Goal: Transaction & Acquisition: Obtain resource

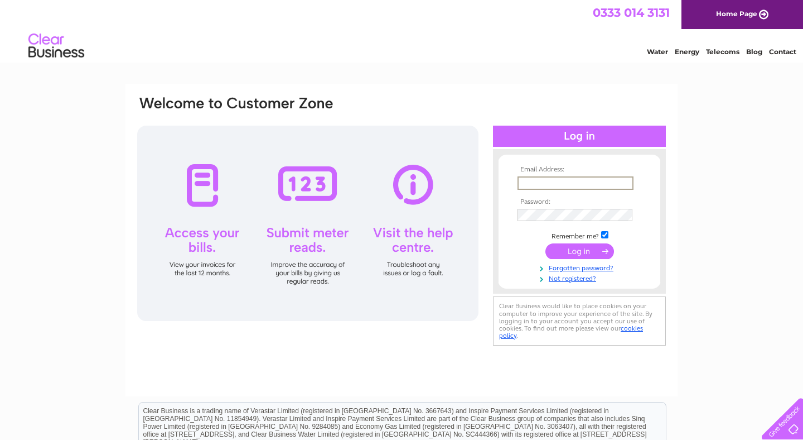
click at [537, 185] on input "text" at bounding box center [576, 182] width 116 height 13
type input "accounts@dekapak.co.uk"
click at [546, 243] on input "submit" at bounding box center [580, 251] width 69 height 16
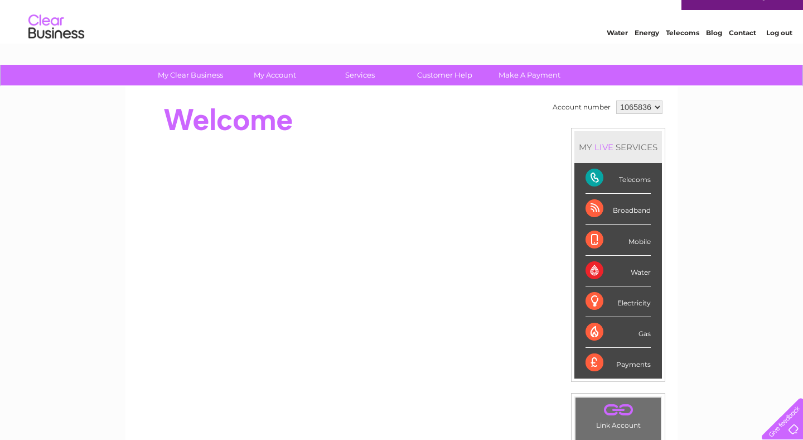
scroll to position [18, 0]
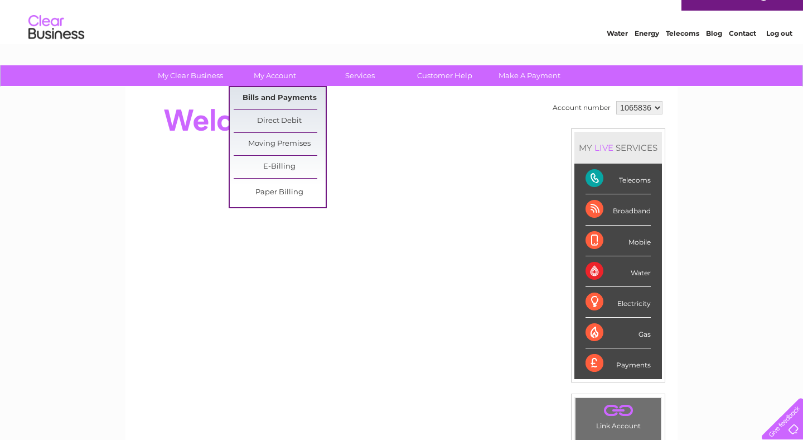
click at [268, 97] on link "Bills and Payments" at bounding box center [280, 98] width 92 height 22
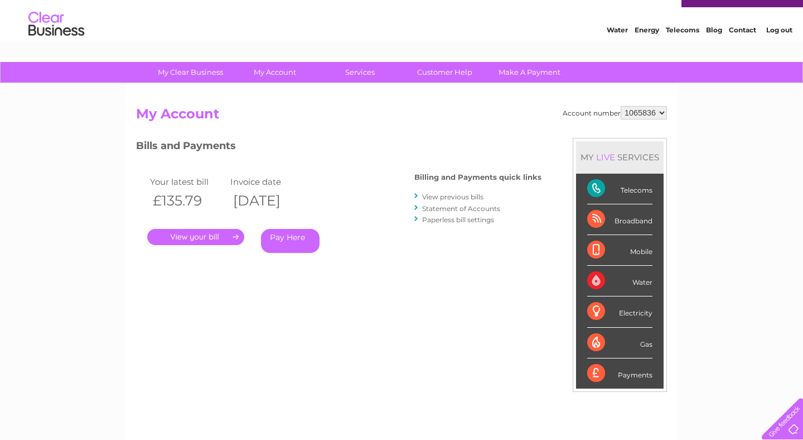
scroll to position [25, 0]
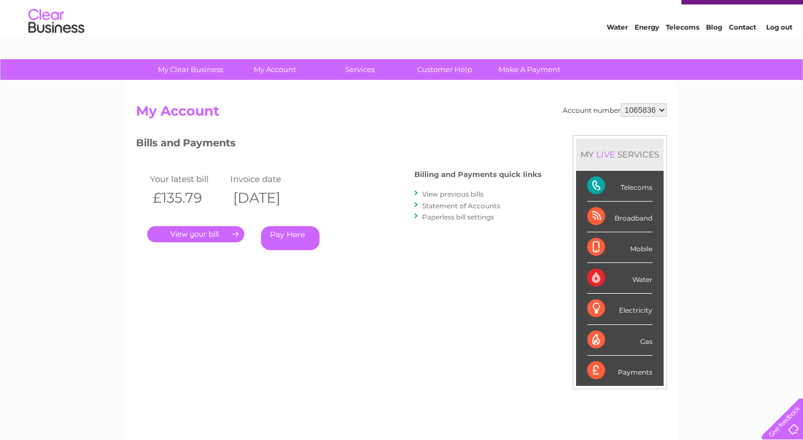
click at [228, 231] on link "." at bounding box center [195, 234] width 97 height 16
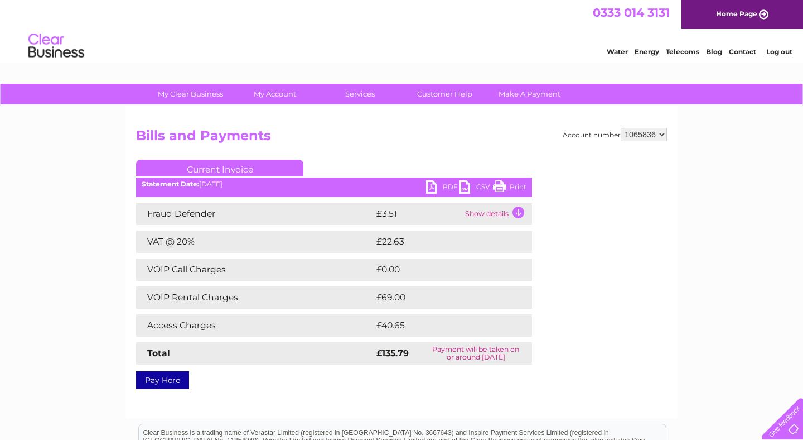
click at [435, 187] on link "PDF" at bounding box center [442, 188] width 33 height 16
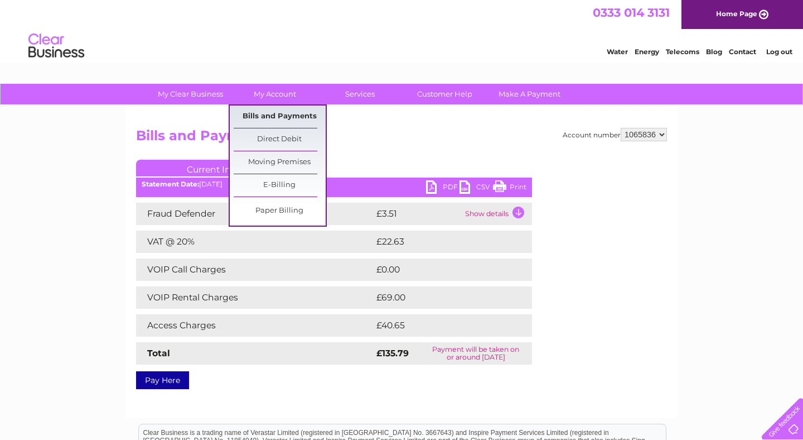
click at [281, 115] on link "Bills and Payments" at bounding box center [280, 116] width 92 height 22
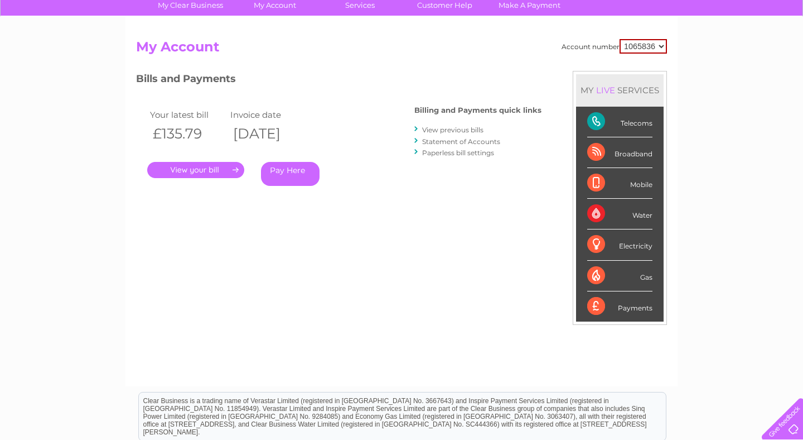
scroll to position [110, 0]
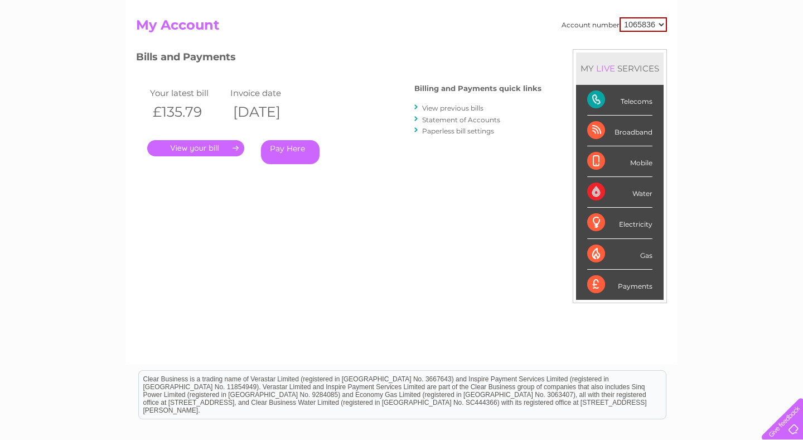
click at [462, 107] on link "View previous bills" at bounding box center [452, 108] width 61 height 8
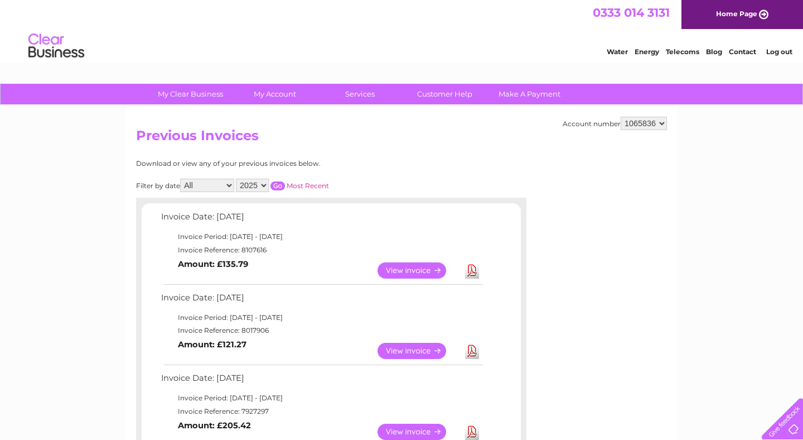
click at [422, 354] on link "View" at bounding box center [419, 351] width 82 height 16
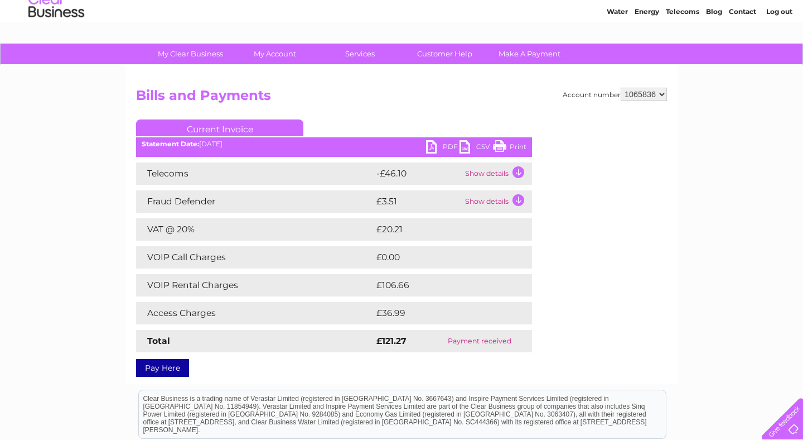
scroll to position [43, 0]
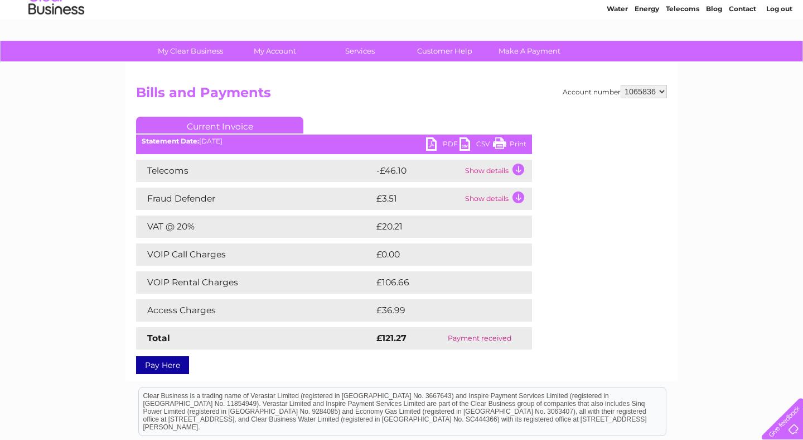
click at [509, 142] on link "Print" at bounding box center [509, 145] width 33 height 16
click at [436, 141] on link "PDF" at bounding box center [442, 145] width 33 height 16
